Goal: Check status: Check status

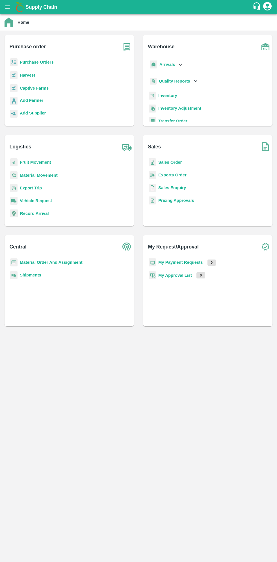
click at [8, 7] on icon "open drawer" at bounding box center [7, 6] width 5 height 3
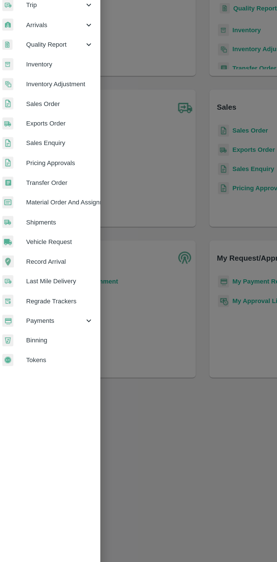
click at [38, 290] on span "Payments" at bounding box center [40, 288] width 38 height 6
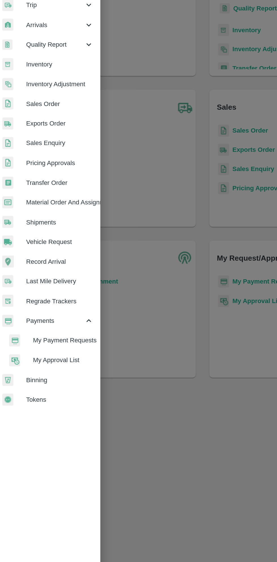
click at [49, 302] on span "My Payment Requests" at bounding box center [46, 301] width 40 height 6
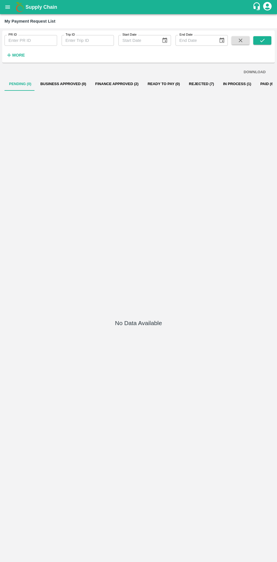
click at [228, 83] on button "In Process (1)" at bounding box center [237, 84] width 37 height 14
